Goal: Transaction & Acquisition: Obtain resource

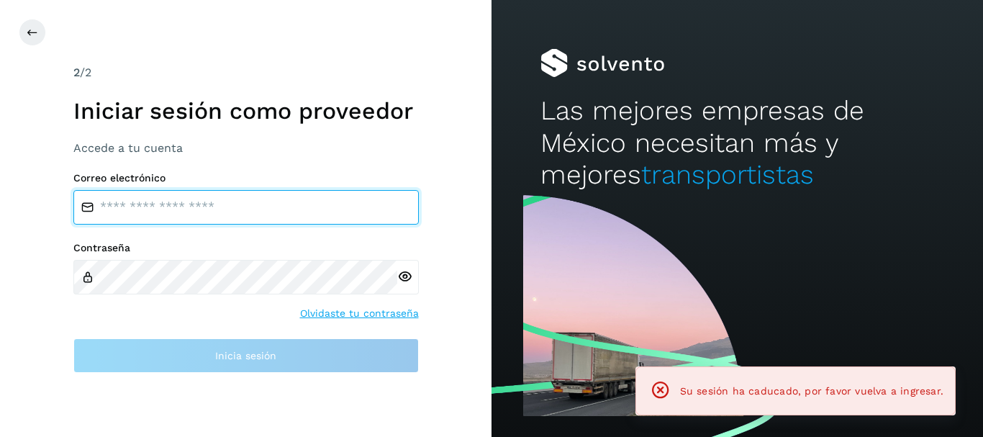
click at [135, 194] on input "email" at bounding box center [246, 207] width 346 height 35
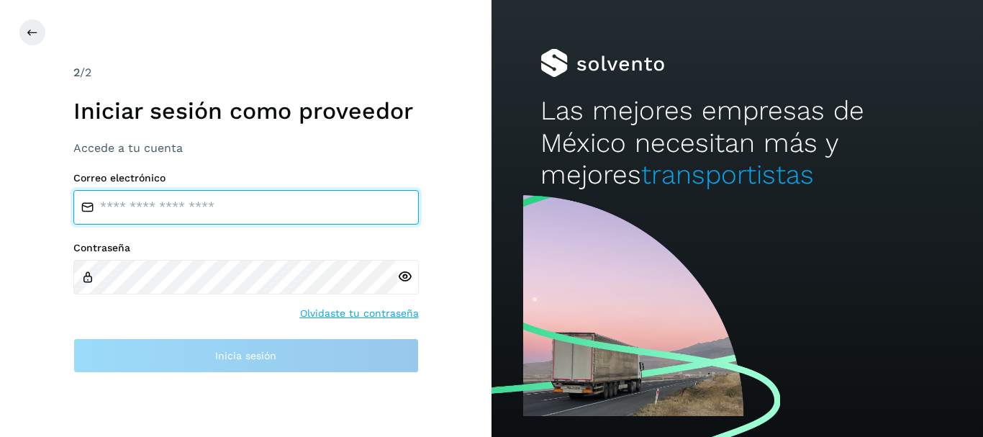
type input "**********"
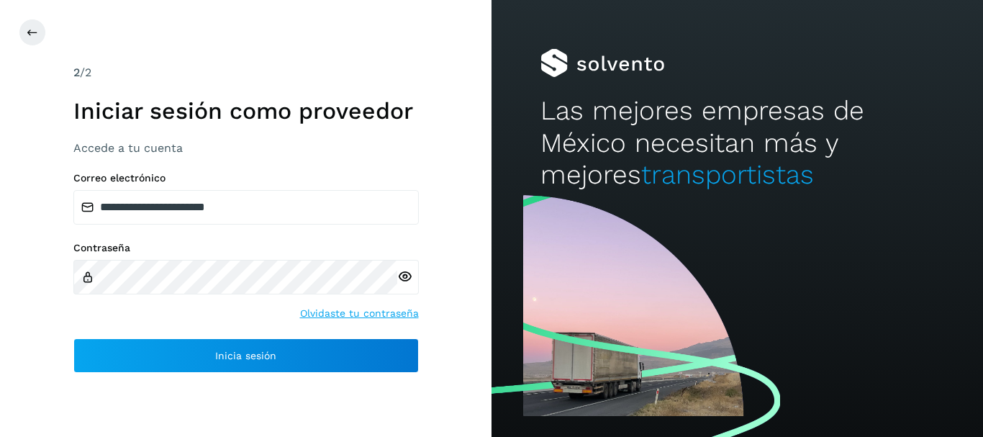
click at [397, 274] on icon at bounding box center [404, 276] width 15 height 15
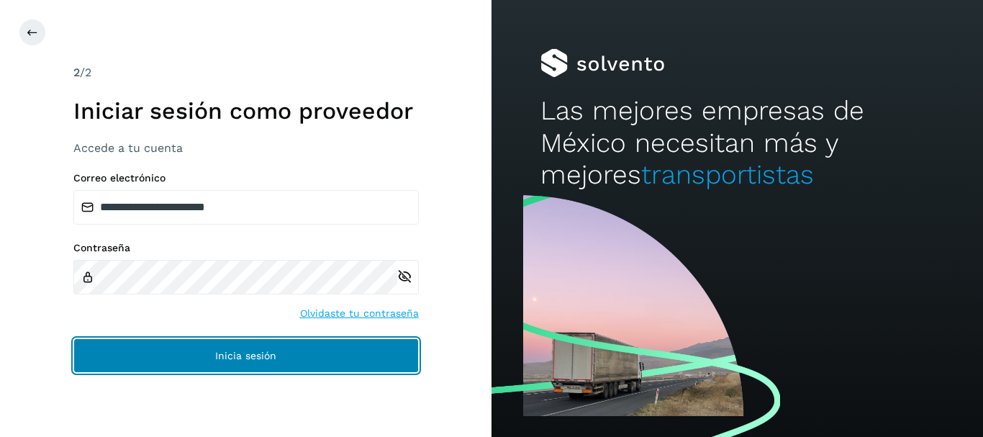
click at [209, 362] on button "Inicia sesión" at bounding box center [246, 355] width 346 height 35
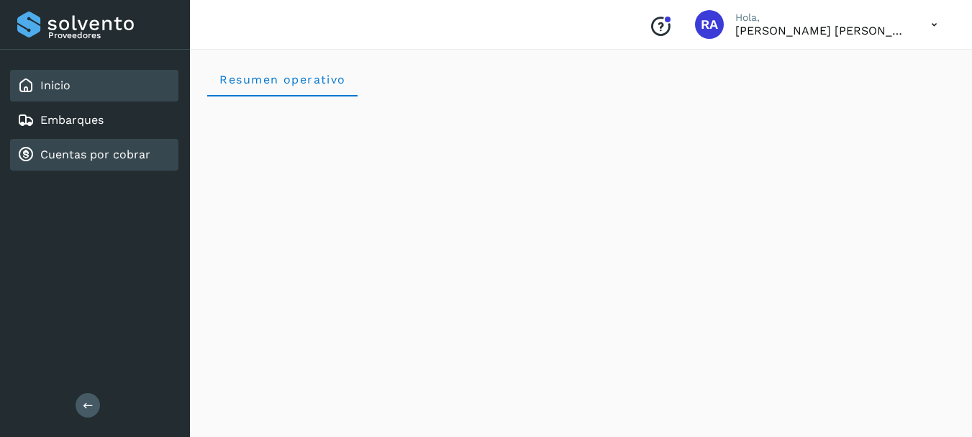
click at [103, 156] on link "Cuentas por cobrar" at bounding box center [95, 155] width 110 height 14
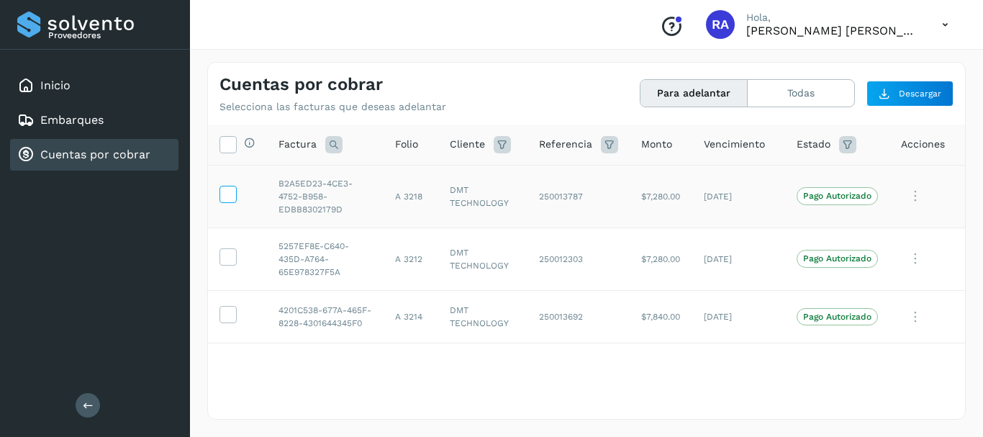
click at [228, 197] on icon at bounding box center [227, 193] width 15 height 15
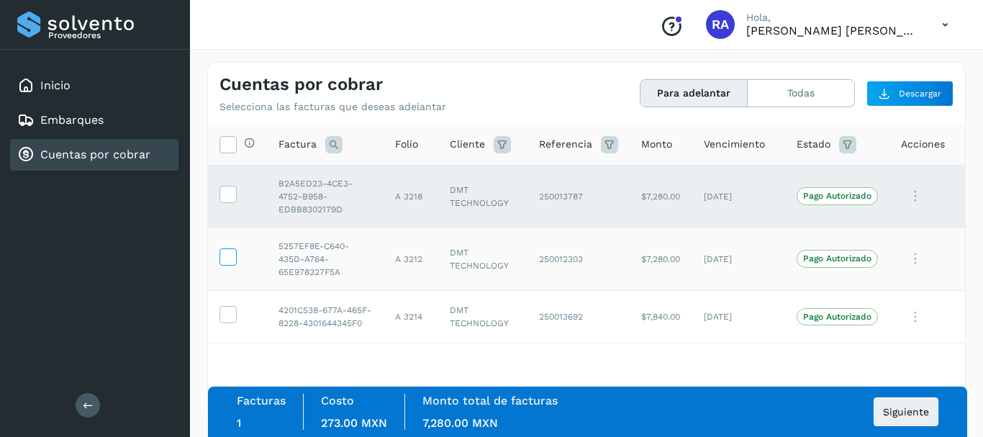
click at [227, 253] on icon at bounding box center [227, 255] width 15 height 15
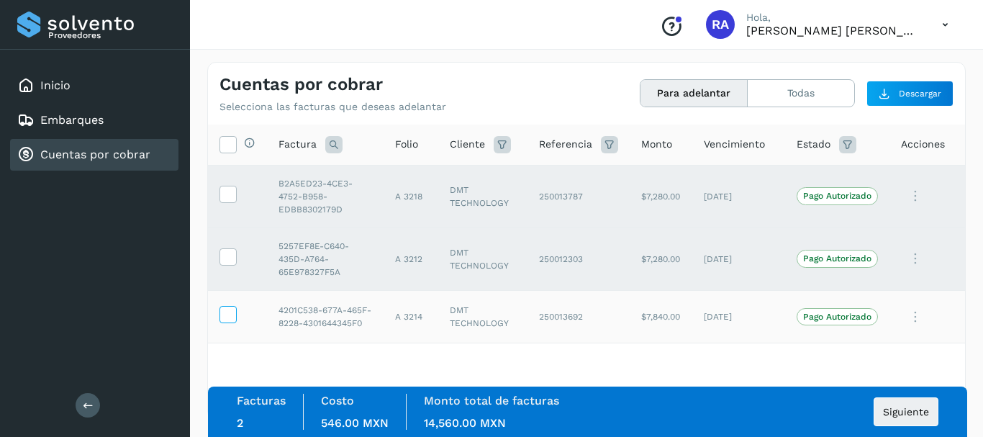
click at [230, 321] on icon at bounding box center [227, 313] width 15 height 15
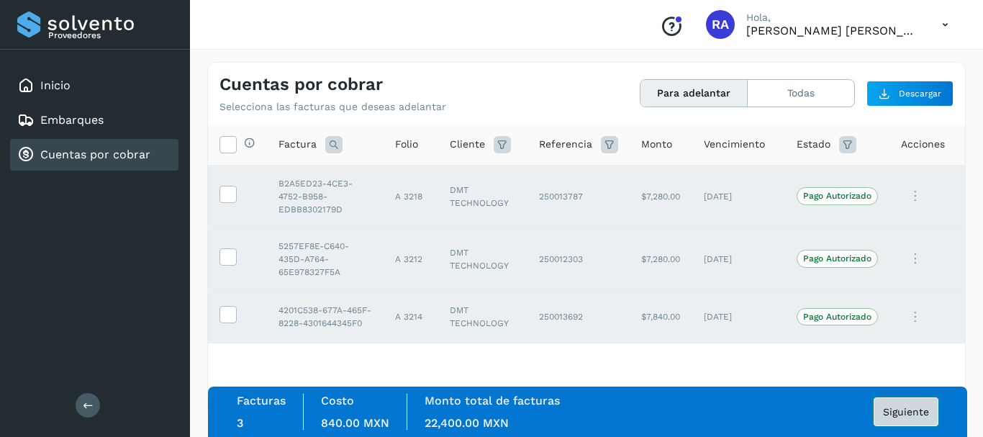
click at [910, 412] on span "Siguiente" at bounding box center [906, 412] width 46 height 10
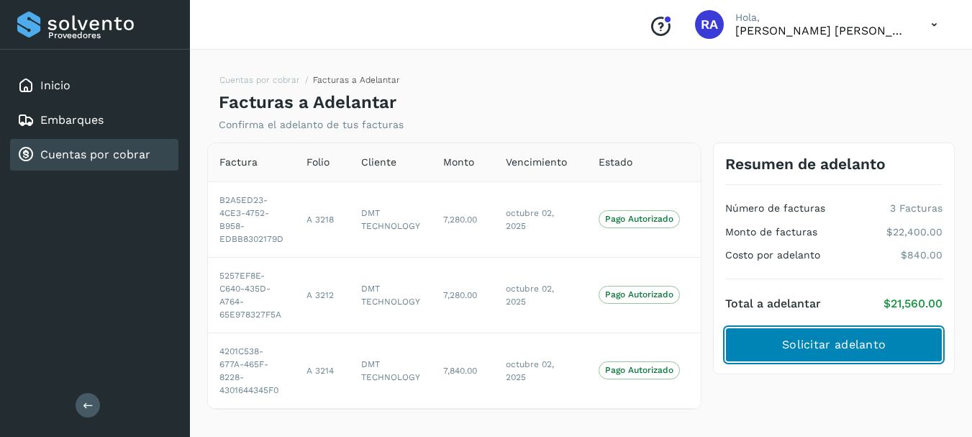
click at [826, 353] on button "Solicitar adelanto" at bounding box center [834, 345] width 217 height 35
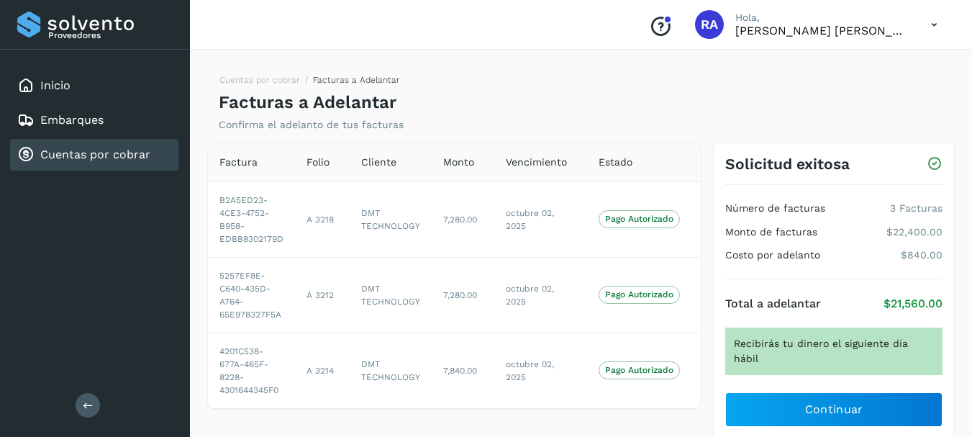
scroll to position [22, 0]
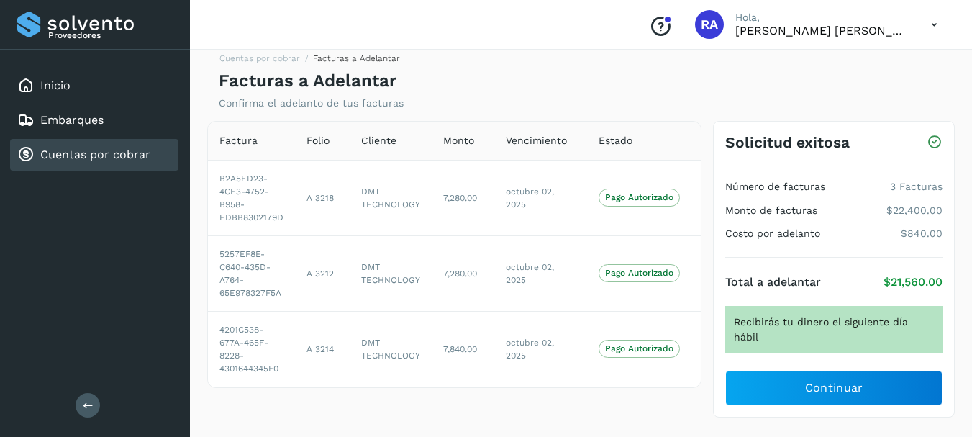
click at [252, 66] on nav "Cuentas por cobrar Facturas a Adelantar" at bounding box center [309, 61] width 181 height 19
click at [254, 63] on link "Cuentas por cobrar" at bounding box center [260, 58] width 81 height 10
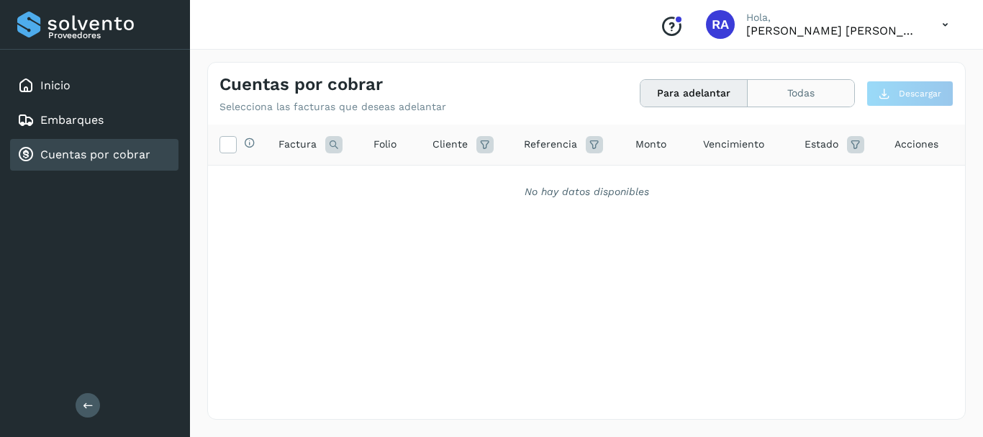
click at [801, 93] on button "Todas" at bounding box center [801, 93] width 107 height 27
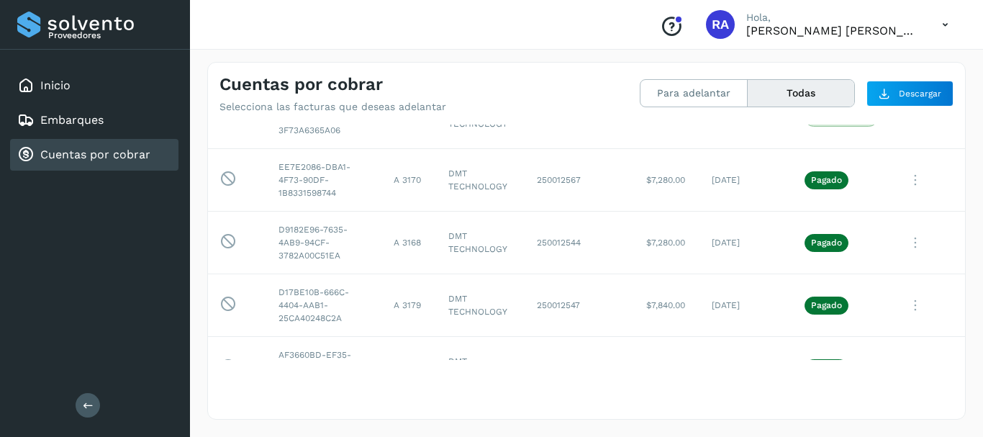
scroll to position [787, 0]
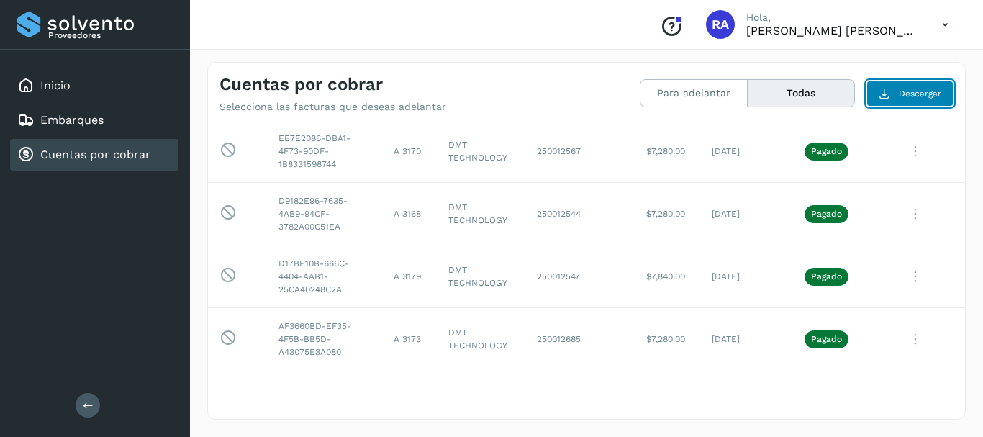
click at [910, 98] on span "Descargar" at bounding box center [920, 93] width 42 height 13
click at [903, 97] on span "Descargar" at bounding box center [920, 93] width 42 height 13
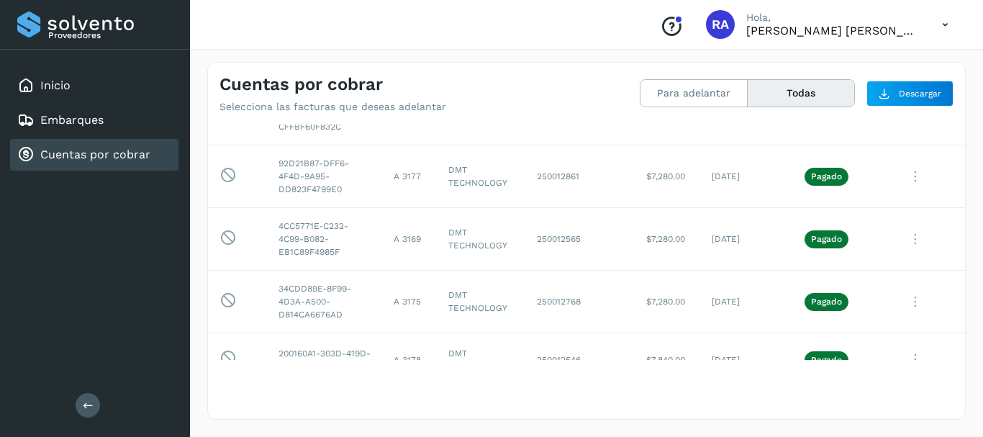
scroll to position [1114, 0]
